Goal: Task Accomplishment & Management: Use online tool/utility

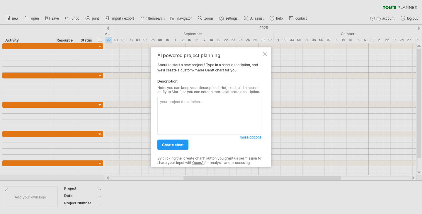
click at [190, 116] on textarea at bounding box center [209, 116] width 104 height 38
paste textarea "Create a [PERSON_NAME] chart for the Dnister Continuous Improvement Function pr…"
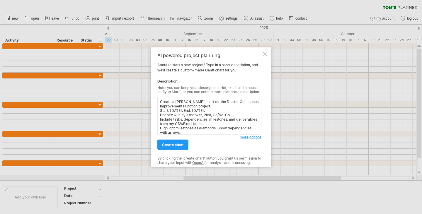
scroll to position [3, 0]
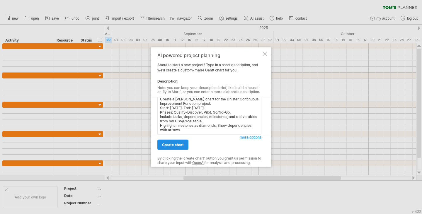
type textarea "Create a [PERSON_NAME] chart for the Dnister Continuous Improvement Function pr…"
click at [175, 145] on span "create chart" at bounding box center [173, 145] width 22 height 4
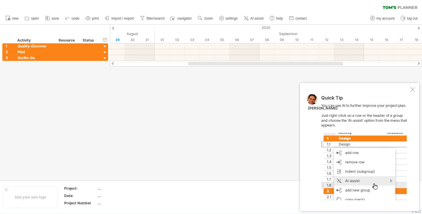
click at [412, 90] on div at bounding box center [412, 89] width 5 height 5
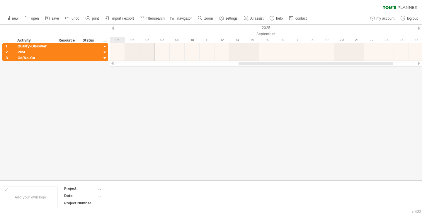
drag, startPoint x: 309, startPoint y: 62, endPoint x: 360, endPoint y: 75, distance: 52.0
click at [360, 75] on div "Trying to reach [DOMAIN_NAME] Connected again... 0% clear filter new 1" at bounding box center [211, 107] width 422 height 214
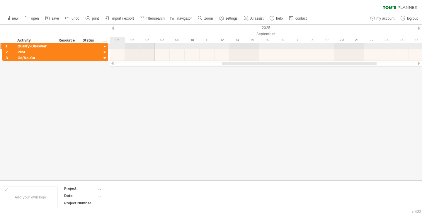
click at [105, 45] on div at bounding box center [105, 47] width 6 height 6
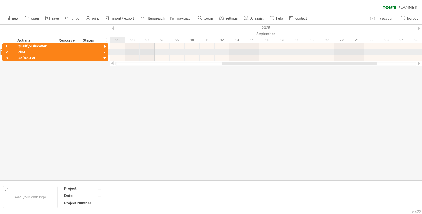
click at [105, 50] on div at bounding box center [105, 53] width 6 height 6
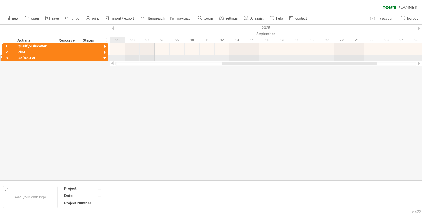
click at [104, 57] on div at bounding box center [105, 59] width 6 height 6
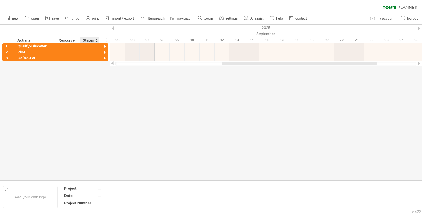
drag, startPoint x: 92, startPoint y: 80, endPoint x: 101, endPoint y: 116, distance: 36.8
click at [92, 81] on div at bounding box center [211, 103] width 422 height 156
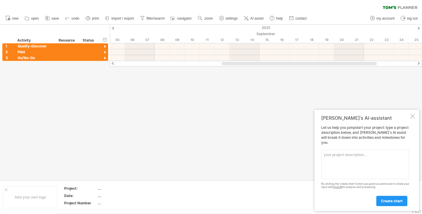
click at [412, 119] on div at bounding box center [412, 116] width 5 height 5
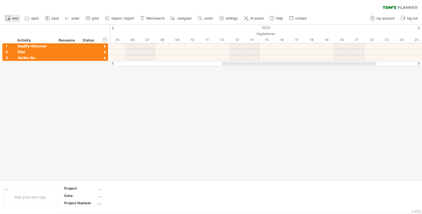
click at [17, 17] on span "new" at bounding box center [15, 18] width 6 height 4
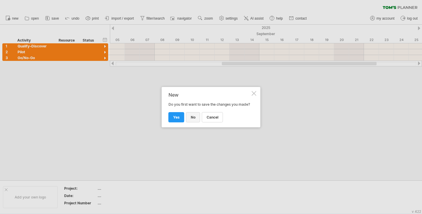
click at [192, 119] on span "no" at bounding box center [193, 117] width 5 height 4
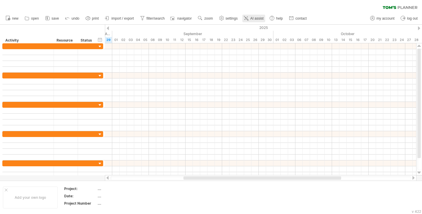
click at [251, 18] on span "AI assist" at bounding box center [256, 18] width 13 height 4
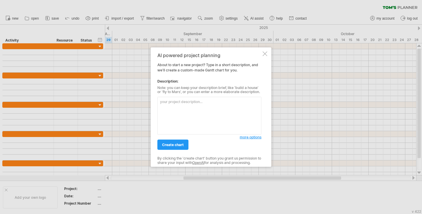
click at [203, 102] on textarea at bounding box center [209, 116] width 104 height 38
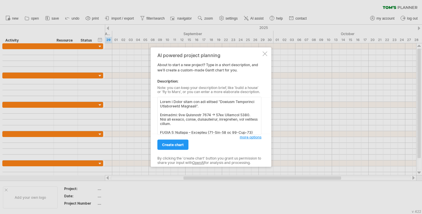
scroll to position [198, 0]
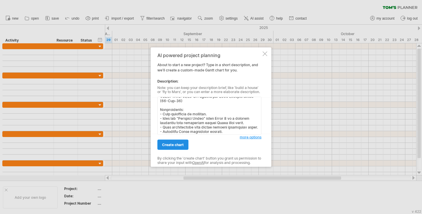
type textarea "Lorem i Dolor sitam con adi elitsed "Doeiusm Temporinci Utlaboreetd Magnaali". …"
click at [180, 143] on span "create chart" at bounding box center [173, 145] width 22 height 4
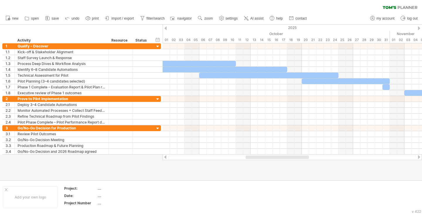
drag, startPoint x: 256, startPoint y: 157, endPoint x: 297, endPoint y: 169, distance: 43.3
click at [297, 169] on div "Trying to reach [DOMAIN_NAME] Connected again... 0% clear filter new 1" at bounding box center [211, 107] width 422 height 214
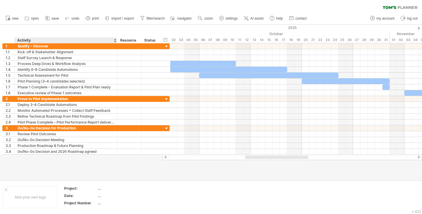
drag, startPoint x: 107, startPoint y: 42, endPoint x: 116, endPoint y: 43, distance: 8.8
click at [116, 43] on div at bounding box center [117, 40] width 2 height 6
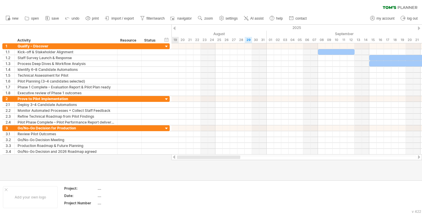
drag, startPoint x: 264, startPoint y: 158, endPoint x: 188, endPoint y: 160, distance: 76.7
click at [188, 160] on div at bounding box center [296, 157] width 250 height 6
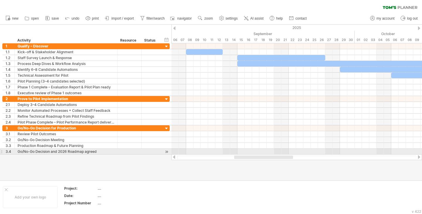
drag, startPoint x: 242, startPoint y: 155, endPoint x: 268, endPoint y: 155, distance: 26.9
click at [268, 155] on div at bounding box center [296, 157] width 250 height 6
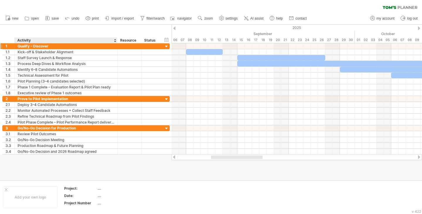
drag, startPoint x: 52, startPoint y: 18, endPoint x: 86, endPoint y: 48, distance: 44.8
click at [86, 44] on div "Trying to reach [DOMAIN_NAME] Connected again... 0% clear filter new 1" at bounding box center [211, 107] width 422 height 214
click at [99, 189] on div "...." at bounding box center [121, 188] width 49 height 5
type input "**********"
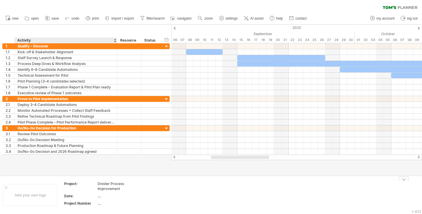
click at [102, 196] on div "...." at bounding box center [121, 195] width 49 height 5
click at [183, 187] on td at bounding box center [174, 195] width 46 height 28
click at [108, 181] on div "Dnister Process Improvement" at bounding box center [121, 186] width 49 height 10
drag, startPoint x: 107, startPoint y: 182, endPoint x: 120, endPoint y: 186, distance: 13.5
click at [107, 182] on input "**********" at bounding box center [120, 183] width 47 height 5
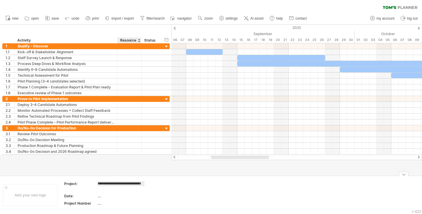
type input "**********"
click at [203, 192] on td at bounding box center [220, 195] width 46 height 28
click at [47, 18] on icon at bounding box center [47, 18] width 6 height 6
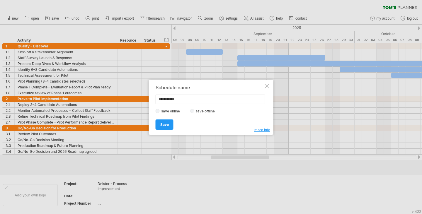
drag, startPoint x: 195, startPoint y: 100, endPoint x: 133, endPoint y: 101, distance: 61.2
click at [133, 101] on div "Trying to reach [DOMAIN_NAME] Connected again... 0% clear filter new 1" at bounding box center [211, 107] width 422 height 214
click at [119, 187] on div at bounding box center [211, 107] width 422 height 214
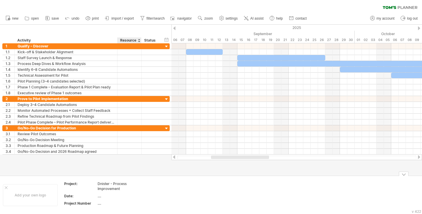
click at [126, 189] on div "Dnister - Process Improvement" at bounding box center [121, 186] width 49 height 10
click at [56, 18] on span "save" at bounding box center [55, 18] width 7 height 4
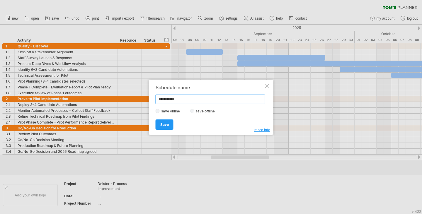
click at [198, 96] on input "**********" at bounding box center [209, 99] width 109 height 9
paste input "**********"
type input "**********"
click at [207, 109] on label "save offline" at bounding box center [206, 111] width 25 height 4
click at [166, 109] on label "save online" at bounding box center [172, 111] width 25 height 4
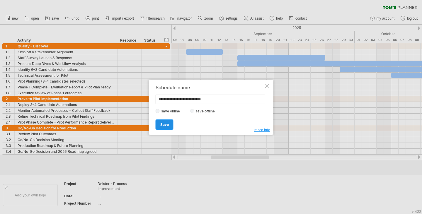
click at [166, 125] on span "Save" at bounding box center [164, 124] width 8 height 4
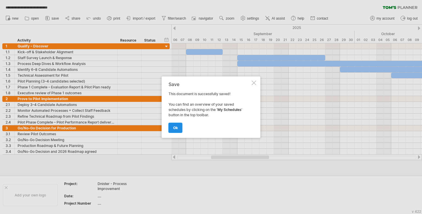
click at [177, 129] on span "ok" at bounding box center [175, 128] width 5 height 4
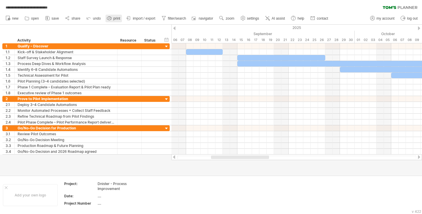
click at [121, 17] on link "print" at bounding box center [113, 19] width 16 height 8
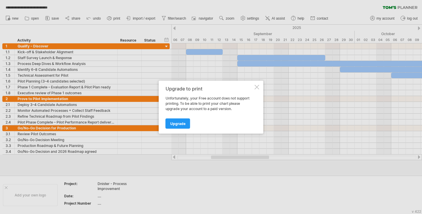
click at [253, 88] on div "Upgrade to print Unfortunately, your Free account does not support printing. To…" at bounding box center [211, 107] width 105 height 53
click at [255, 86] on div at bounding box center [256, 87] width 5 height 5
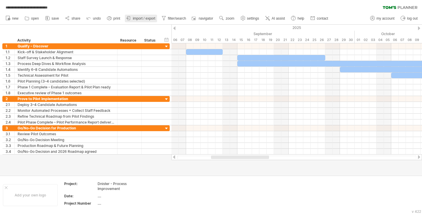
click at [144, 17] on span "import / export" at bounding box center [144, 18] width 23 height 4
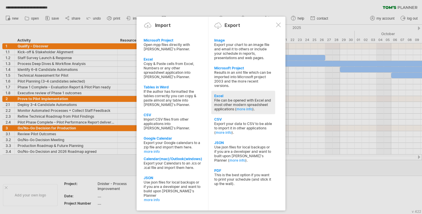
click at [266, 108] on div "File can be opened with Excel and most other modern spreadsheet applications ( …" at bounding box center [243, 104] width 58 height 13
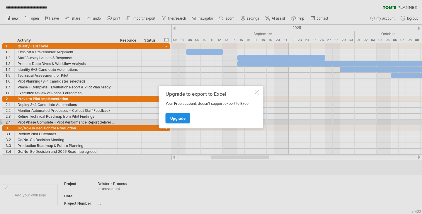
click at [183, 121] on link "Upgrade" at bounding box center [177, 118] width 25 height 10
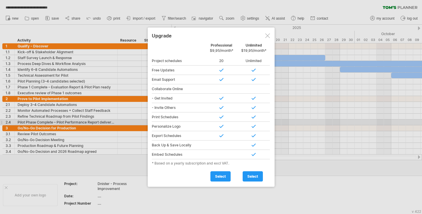
click at [268, 37] on div at bounding box center [267, 35] width 5 height 5
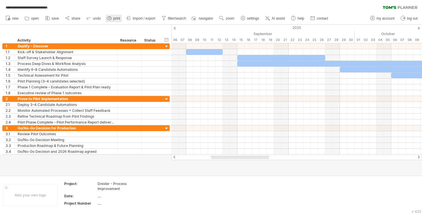
click at [113, 17] on link "print" at bounding box center [113, 19] width 16 height 8
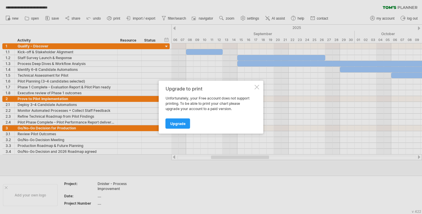
click at [256, 86] on div at bounding box center [256, 87] width 5 height 5
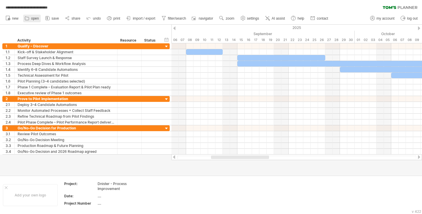
click at [28, 20] on icon at bounding box center [27, 18] width 6 height 6
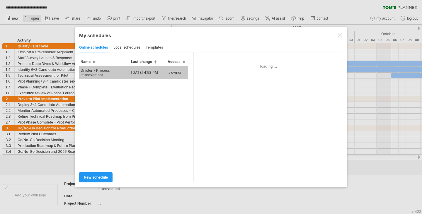
type input "**********"
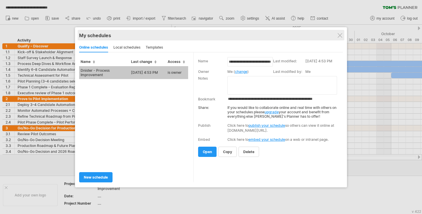
click at [341, 33] on div "My schedules" at bounding box center [210, 35] width 263 height 6
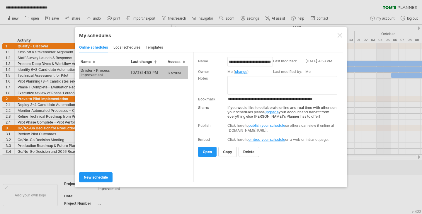
click at [339, 37] on div at bounding box center [339, 35] width 5 height 5
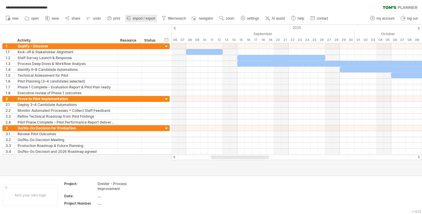
click at [149, 15] on link "import / export" at bounding box center [141, 19] width 32 height 8
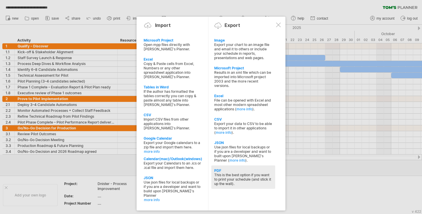
click at [230, 173] on div "This is the best option if you want to print your schedule (and stick it up the…" at bounding box center [243, 179] width 58 height 13
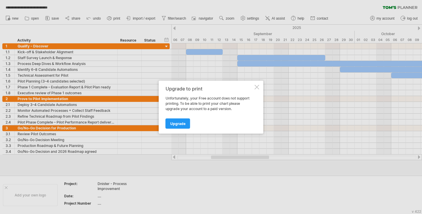
click at [258, 87] on div at bounding box center [256, 87] width 5 height 5
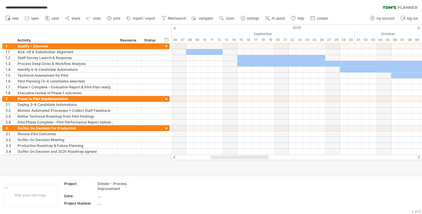
click at [256, 159] on div at bounding box center [239, 157] width 58 height 4
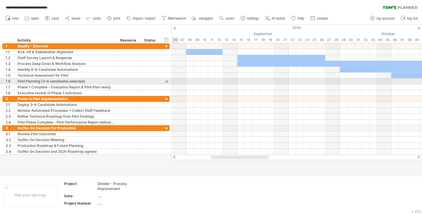
click at [0, 81] on div "**********" at bounding box center [85, 98] width 170 height 111
click at [2, 81] on div at bounding box center [1, 81] width 2 height 6
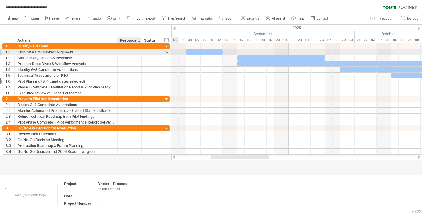
click at [125, 52] on div at bounding box center [129, 52] width 18 height 6
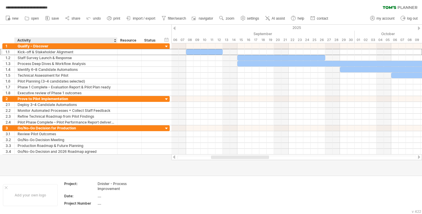
click at [80, 28] on div "hide start/end/duration show start/end/duration ******** Activity ******** Reso…" at bounding box center [85, 34] width 171 height 19
click at [149, 195] on td "Project: Dnister - Process Improvement Date: .... Project Number ...." at bounding box center [106, 195] width 90 height 28
click at [34, 193] on div "Add your own logo" at bounding box center [30, 195] width 55 height 22
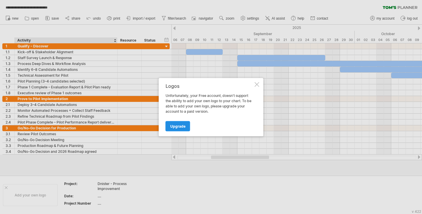
click at [179, 125] on span "Upgrade" at bounding box center [177, 126] width 15 height 4
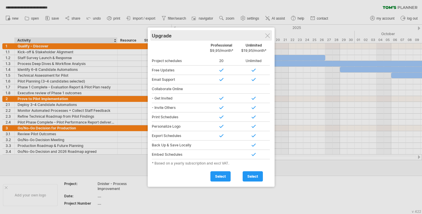
click at [264, 37] on div "Upgrade" at bounding box center [211, 35] width 119 height 11
click at [266, 35] on div at bounding box center [267, 35] width 5 height 5
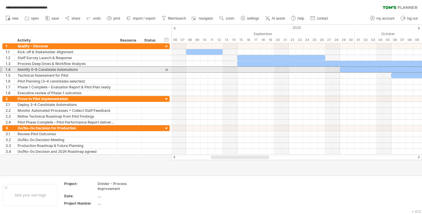
click at [2, 69] on div at bounding box center [1, 69] width 2 height 6
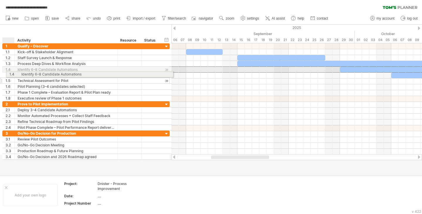
drag, startPoint x: 2, startPoint y: 69, endPoint x: 5, endPoint y: 73, distance: 5.2
click at [5, 73] on div "**********" at bounding box center [85, 72] width 167 height 58
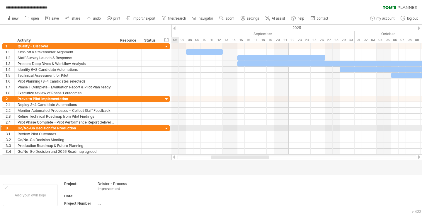
click at [166, 129] on div at bounding box center [167, 129] width 6 height 6
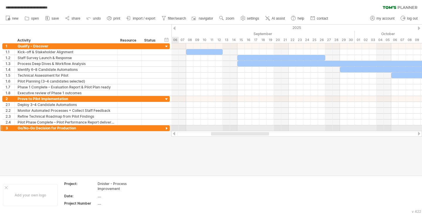
click at [166, 129] on div at bounding box center [167, 129] width 6 height 6
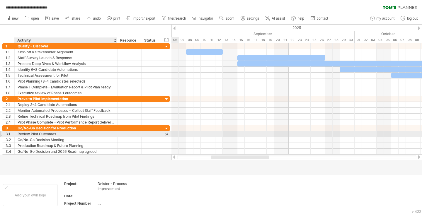
click at [85, 136] on div "Review Pilot Outcomes" at bounding box center [66, 134] width 97 height 6
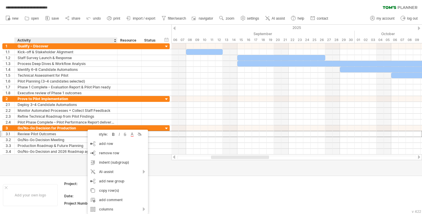
click at [46, 163] on div at bounding box center [211, 100] width 422 height 151
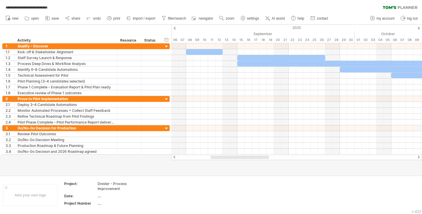
click at [226, 158] on div at bounding box center [239, 157] width 58 height 4
